Goal: Navigation & Orientation: Understand site structure

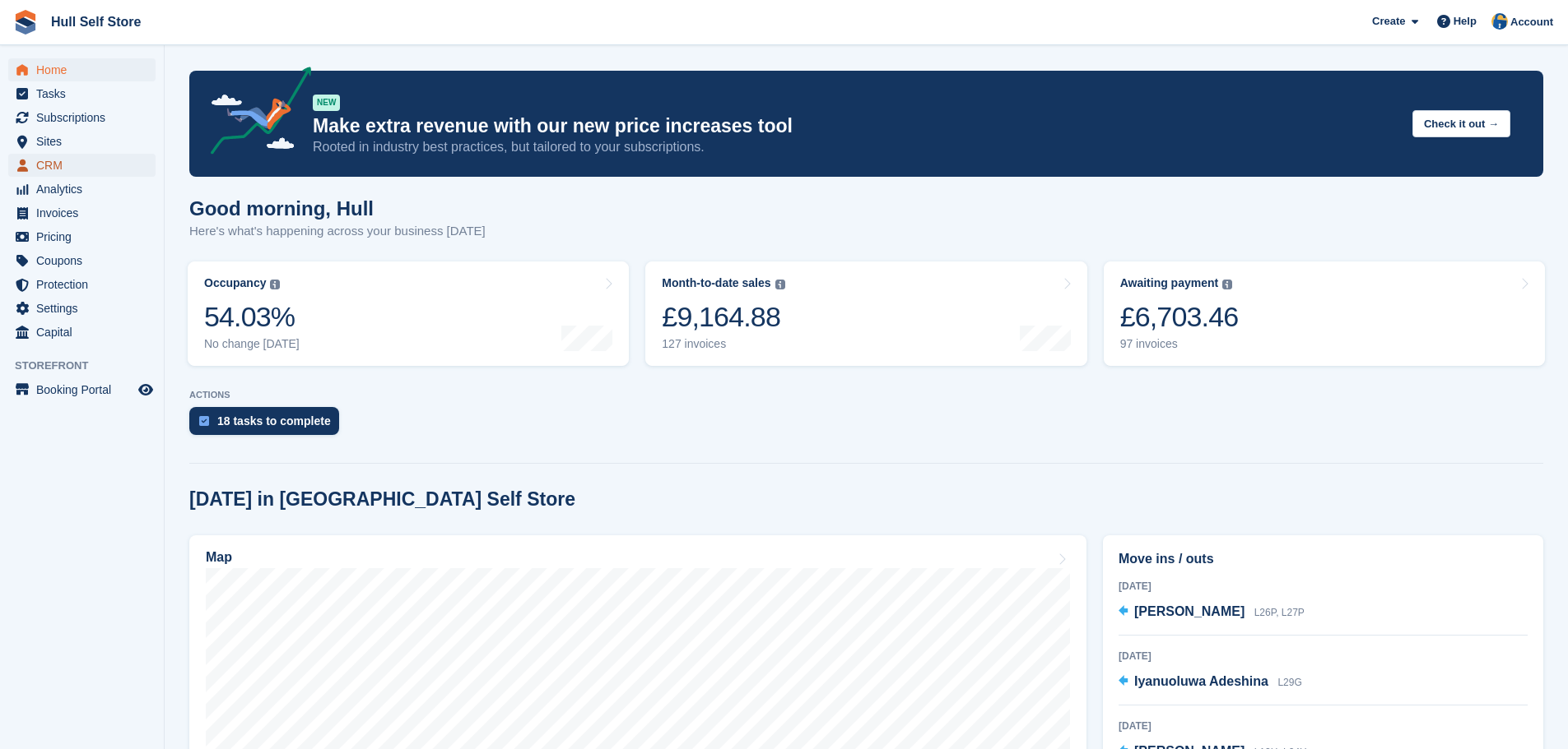
click at [42, 168] on span "CRM" at bounding box center [85, 166] width 99 height 23
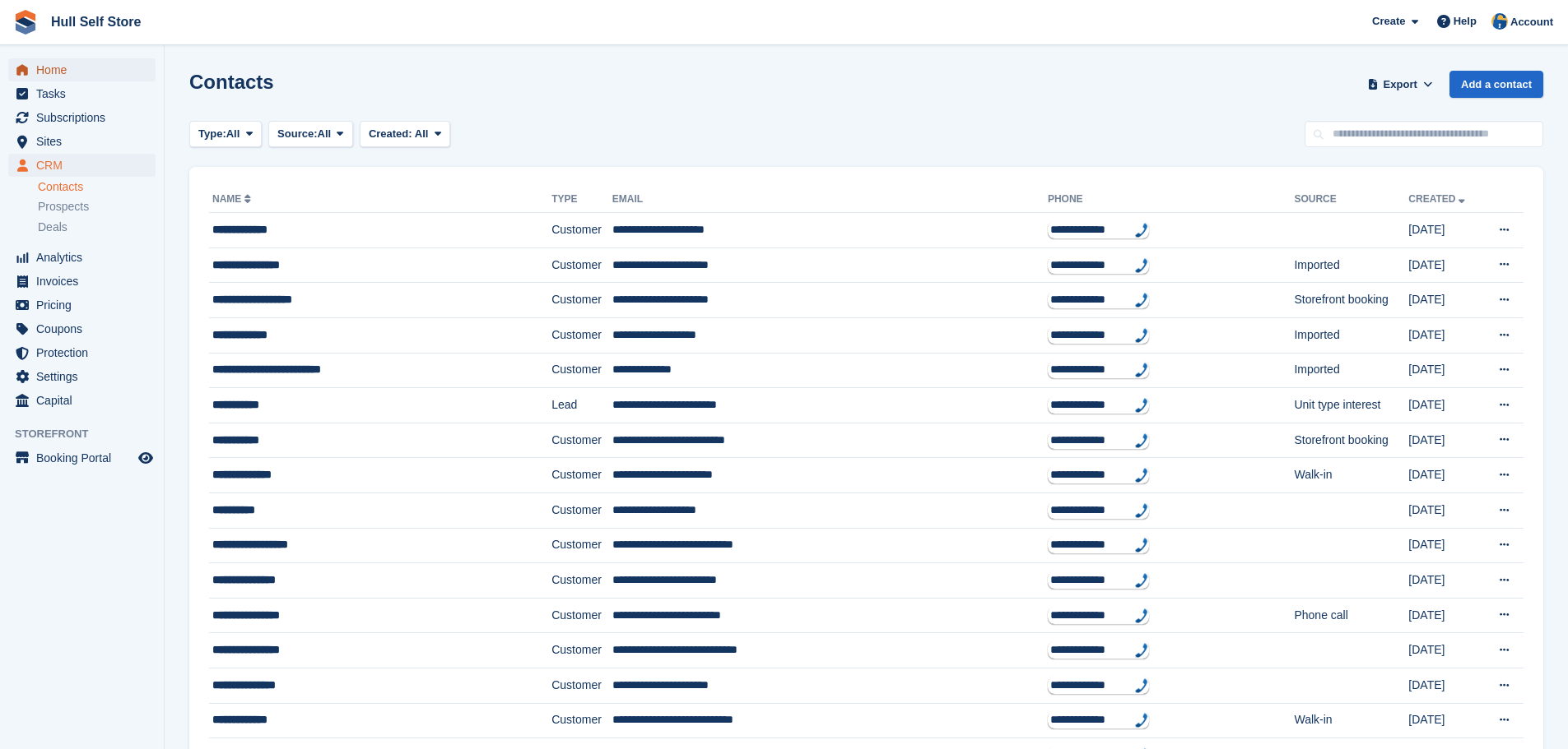
click at [55, 62] on span "Home" at bounding box center [85, 70] width 99 height 23
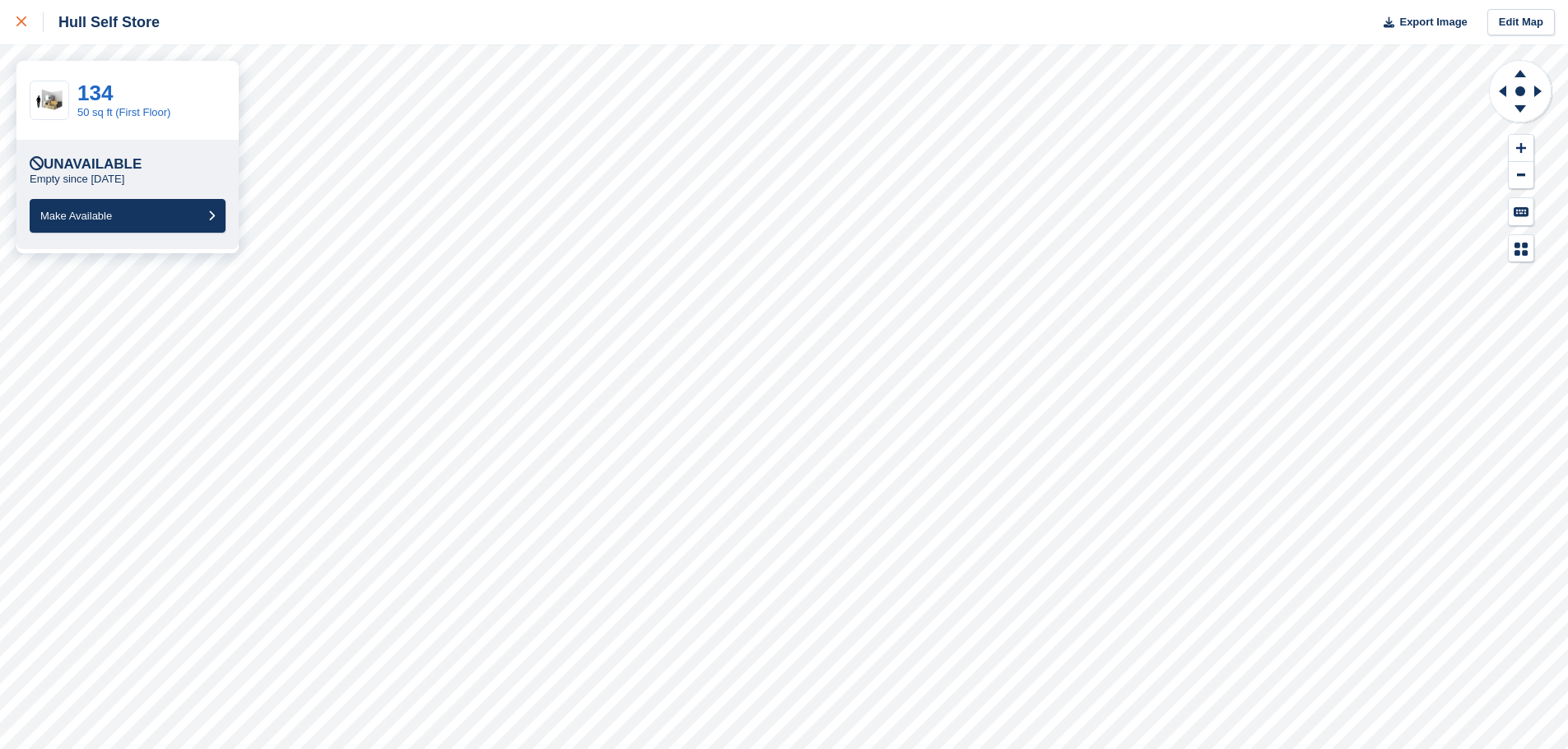
click at [21, 23] on icon at bounding box center [21, 21] width 10 height 10
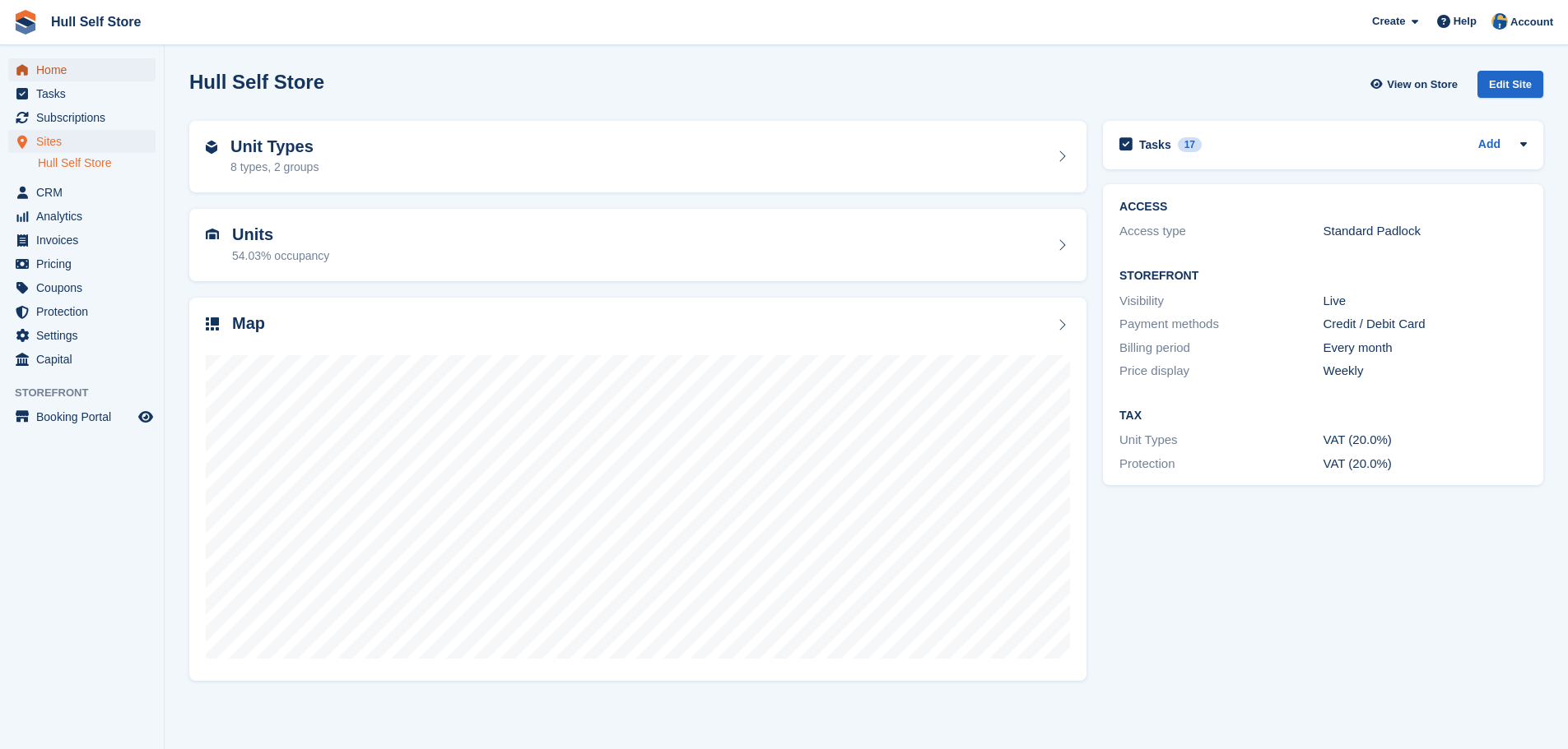
click at [95, 73] on span "Home" at bounding box center [85, 70] width 99 height 23
